Goal: Check status: Check status

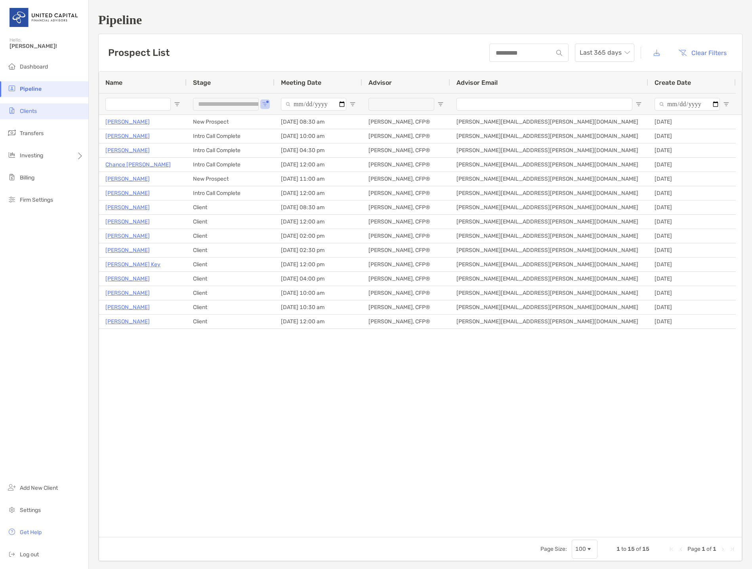
click at [42, 112] on li "Clients" at bounding box center [44, 111] width 88 height 16
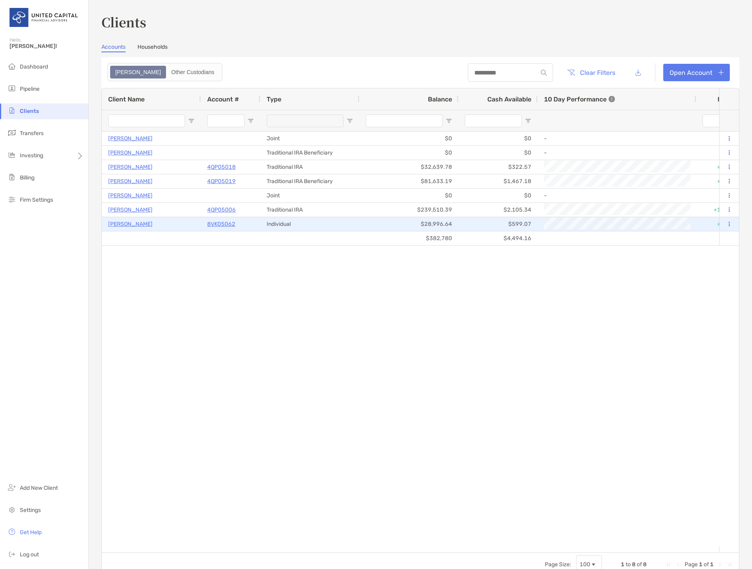
click at [222, 222] on p "8VK05062" at bounding box center [221, 224] width 28 height 10
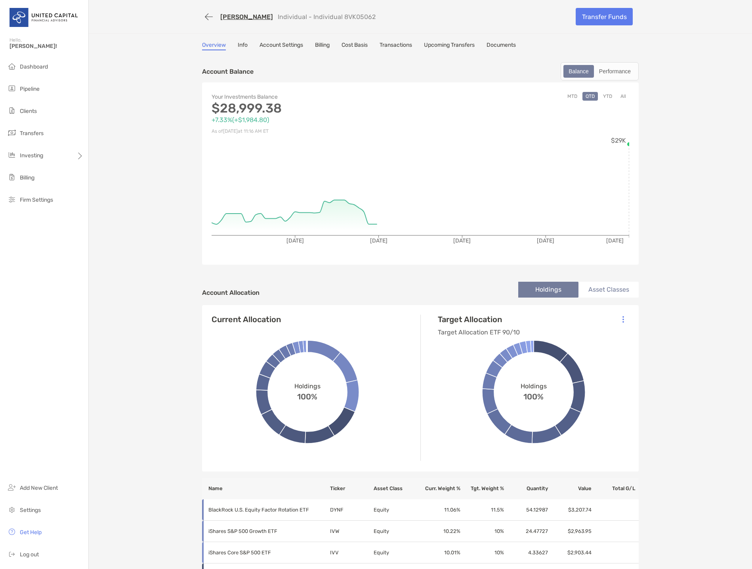
click at [393, 46] on link "Transactions" at bounding box center [396, 46] width 32 height 9
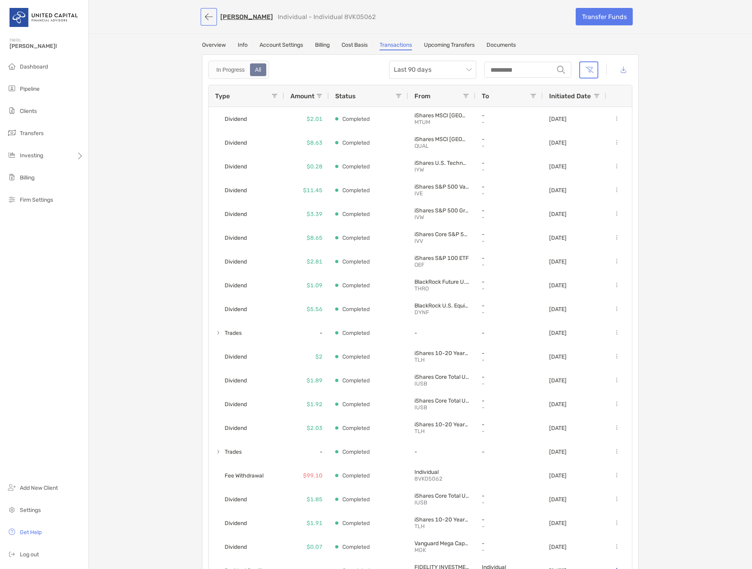
click at [206, 19] on button "button" at bounding box center [208, 17] width 13 height 15
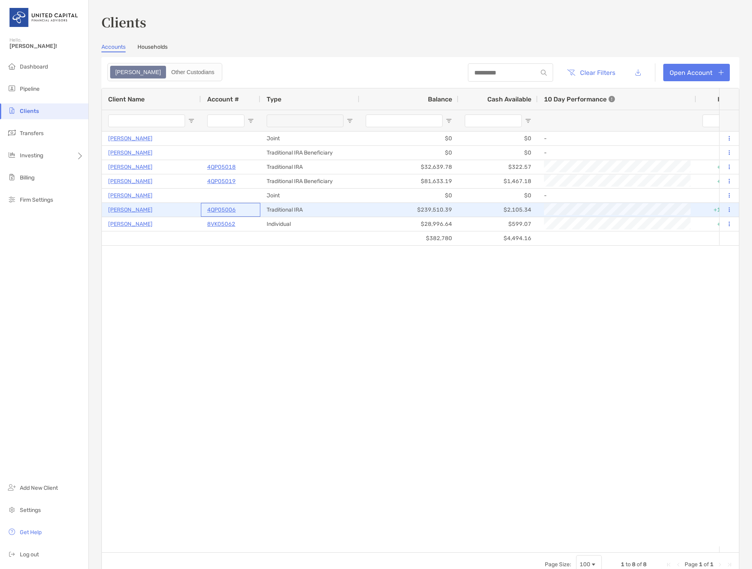
click at [216, 209] on p "4QP05006" at bounding box center [221, 210] width 29 height 10
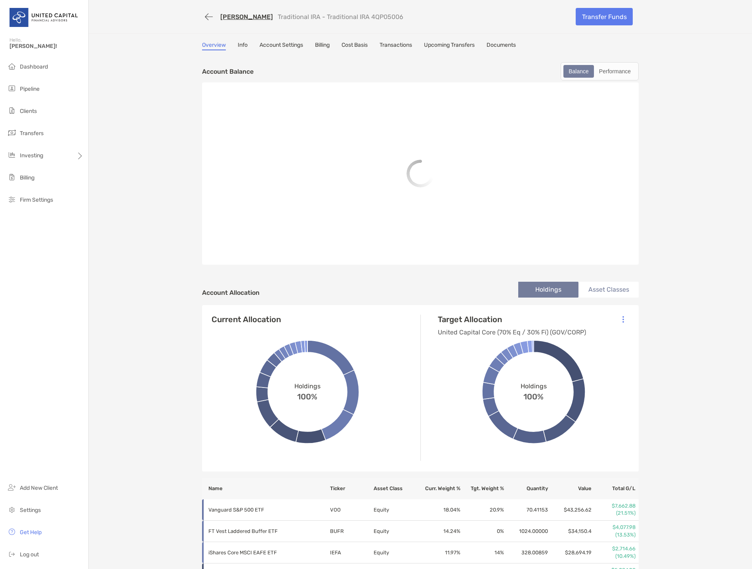
click at [394, 40] on div "[PERSON_NAME] Traditional IRA - Traditional IRA 4QP05006 Transfer Funds Overvie…" at bounding box center [420, 520] width 663 height 1041
click at [395, 46] on link "Transactions" at bounding box center [396, 46] width 32 height 9
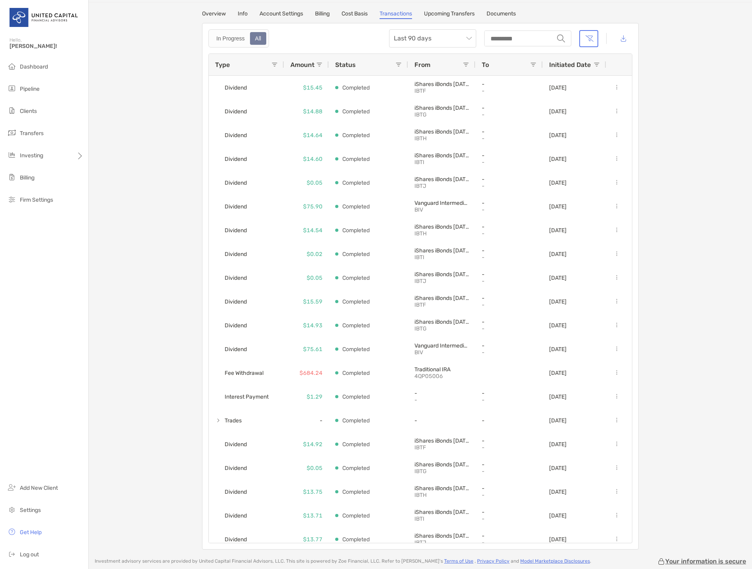
scroll to position [79, 0]
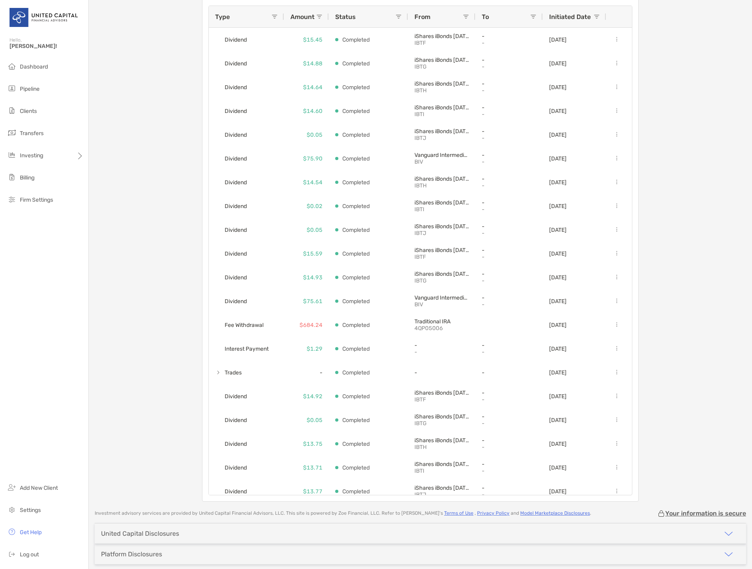
click at [163, 316] on div "[PERSON_NAME] Traditional IRA - Traditional IRA 4QP05006 Transfer Funds Overvie…" at bounding box center [420, 211] width 663 height 581
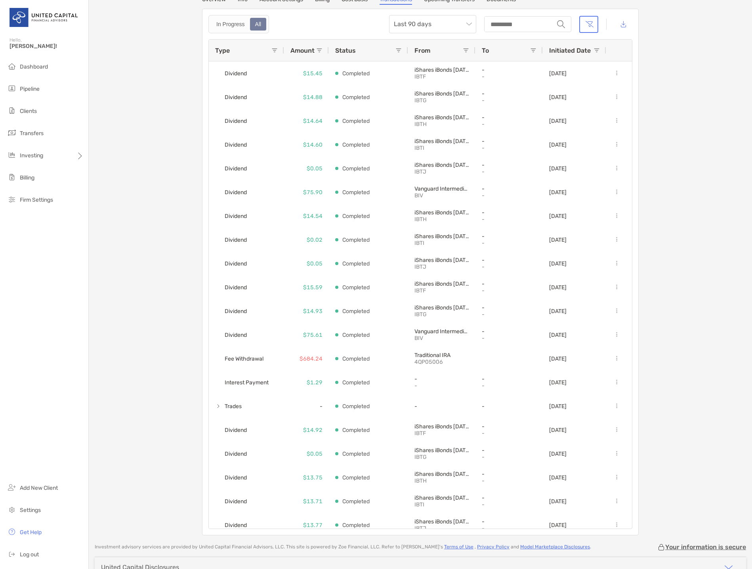
scroll to position [0, 0]
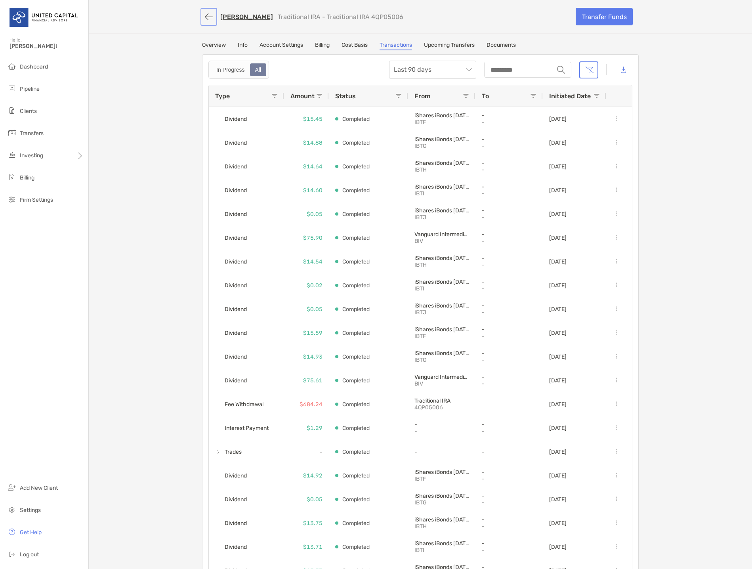
click at [208, 16] on button "button" at bounding box center [208, 17] width 13 height 15
